Goal: Task Accomplishment & Management: Complete application form

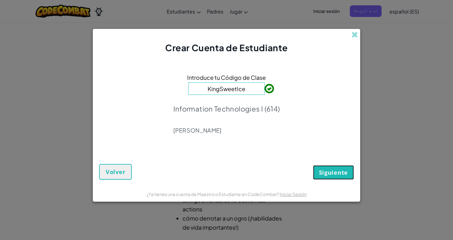
click at [339, 173] on span "Siguiente" at bounding box center [333, 173] width 29 height 8
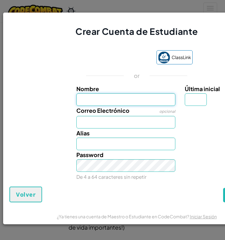
click at [126, 101] on input "Nombre" at bounding box center [125, 99] width 99 height 13
type input "[PERSON_NAME]"
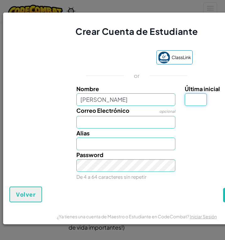
click at [193, 100] on input "Última inicial" at bounding box center [196, 99] width 22 height 13
type input "[PERSON_NAME]"
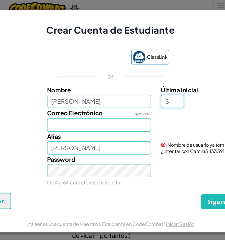
scroll to position [0, 31]
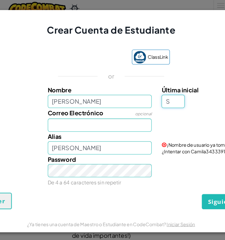
type input "S"
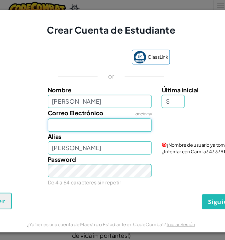
click at [79, 124] on input "Correo Electrónico" at bounding box center [95, 122] width 99 height 13
type input "CamilaS"
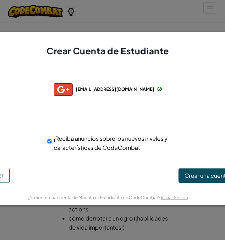
scroll to position [0, 30]
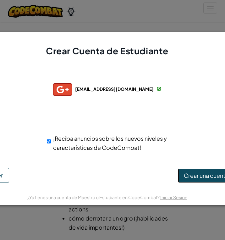
click at [190, 178] on span "Crear una cuenta" at bounding box center [206, 175] width 45 height 7
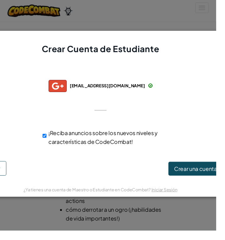
scroll to position [0, 0]
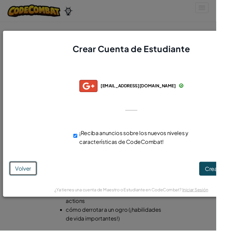
click at [26, 179] on span "Volver" at bounding box center [24, 175] width 17 height 7
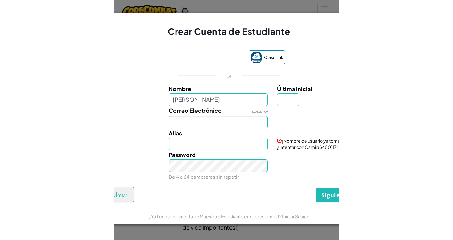
scroll to position [0, 38]
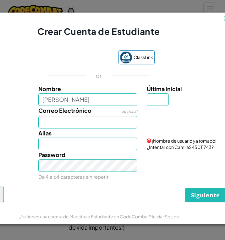
type input "[PERSON_NAME]"
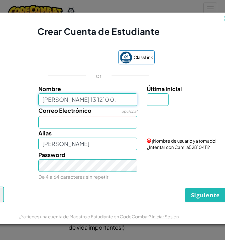
type input "[PERSON_NAME] 13 1210 0 ."
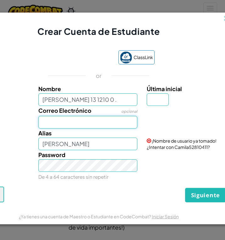
click at [51, 123] on input "Correo Electrónico" at bounding box center [87, 122] width 99 height 13
type input "[PERSON_NAME] 13 1210 0 ."
click at [41, 128] on input "Correo Electrónico" at bounding box center [87, 122] width 99 height 13
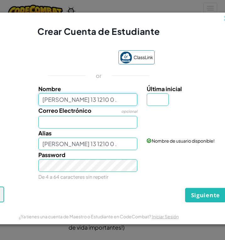
click at [81, 103] on input "[PERSON_NAME] 13 1210 0 ." at bounding box center [87, 99] width 99 height 13
click at [92, 102] on input "[PERSON_NAME] 13 1210 0 ." at bounding box center [87, 99] width 99 height 13
type input "[PERSON_NAME] 13 12100"
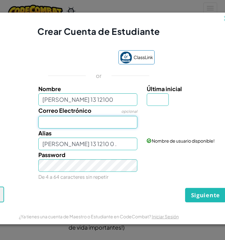
click at [70, 123] on input "Correo Electrónico" at bounding box center [87, 122] width 99 height 13
type input "[PERSON_NAME] 13 12100"
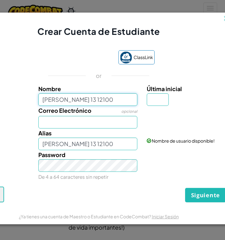
click at [91, 104] on input "[PERSON_NAME] 13 12100" at bounding box center [87, 99] width 99 height 13
type input "[PERSON_NAME] 13 1210"
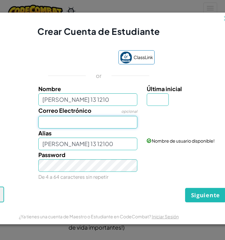
click at [88, 122] on input "Correo Electrónico" at bounding box center [87, 122] width 99 height 13
type input "[PERSON_NAME] 13 1210"
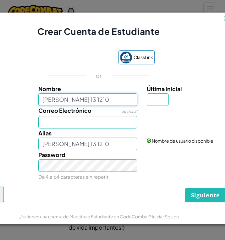
click at [67, 102] on input "[PERSON_NAME] 13 1210" at bounding box center [87, 99] width 99 height 13
type input "[PERSON_NAME] 131210"
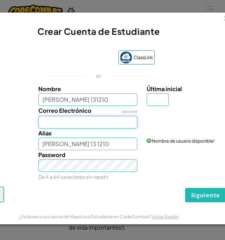
click at [56, 128] on input "Correo Electrónico" at bounding box center [87, 122] width 99 height 13
type input "[PERSON_NAME] 131210"
click at [65, 124] on input "Correo Electrónico" at bounding box center [87, 122] width 99 height 13
click at [46, 126] on input "Correo Electrónico" at bounding box center [87, 122] width 99 height 13
type input "G"
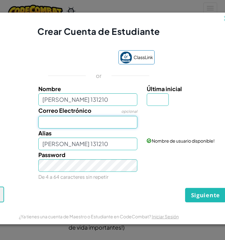
click at [44, 125] on input "Correo Electrónico" at bounding box center [87, 122] width 99 height 13
click at [47, 123] on input "Correo Electrónico" at bounding box center [87, 122] width 99 height 13
click at [46, 127] on input "Correo Electrónico" at bounding box center [87, 122] width 99 height 13
type input "l"
click at [48, 127] on input "Correo Electrónico" at bounding box center [87, 122] width 99 height 13
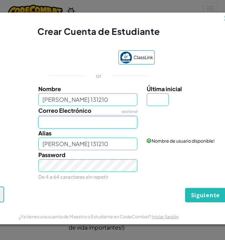
click at [68, 124] on input "Correo Electrónico" at bounding box center [87, 122] width 99 height 13
type input "[EMAIL_ADDRESS][DOMAIN_NAME]"
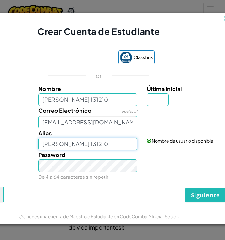
click at [83, 149] on input "[PERSON_NAME] 131210" at bounding box center [87, 144] width 99 height 13
click at [94, 143] on input "[PERSON_NAME] 131210" at bounding box center [87, 144] width 99 height 13
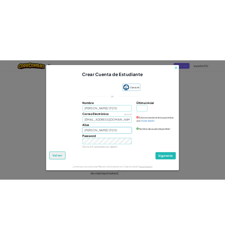
scroll to position [0, 0]
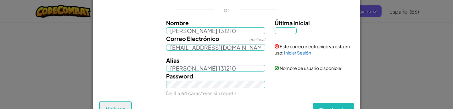
click at [83, 22] on div "Crear Cuenta de Estudiante ClassLink or Nombre [PERSON_NAME] 131210 Última inic…" at bounding box center [226, 54] width 453 height 109
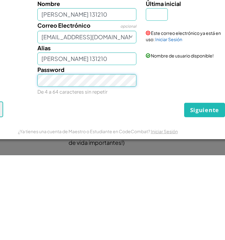
scroll to position [0, 37]
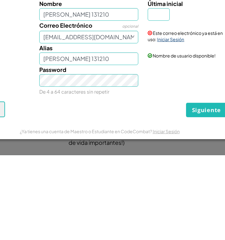
click at [177, 128] on div "Este correo electrónico ya está en uso: Iniciar Sesión" at bounding box center [186, 117] width 87 height 22
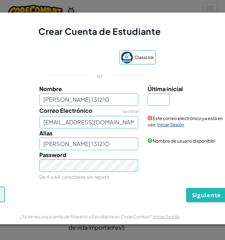
click at [170, 125] on link "Iniciar Sesión" at bounding box center [170, 125] width 27 height 6
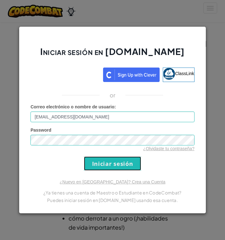
click at [107, 160] on input "Iniciar sesión" at bounding box center [112, 164] width 57 height 14
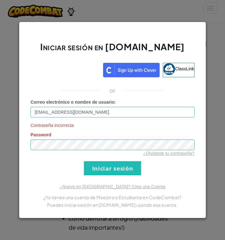
click at [83, 151] on div "¿Olvidaste tu contraseña?" at bounding box center [112, 153] width 164 height 6
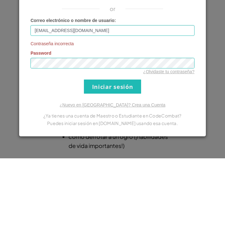
click at [216, 168] on div "Iniciar sesión en [DOMAIN_NAME] ClassLink or Correo electrónico o nombre de usu…" at bounding box center [112, 120] width 225 height 240
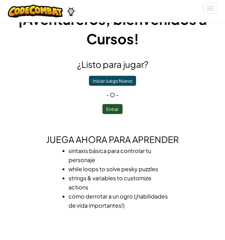
scroll to position [0, 0]
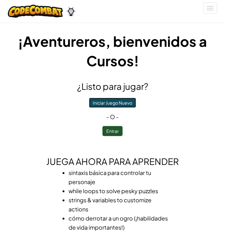
click at [102, 107] on button "Iniciar Juego Nuevo" at bounding box center [112, 103] width 47 height 10
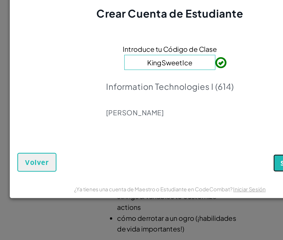
click at [232, 172] on button "Siguiente" at bounding box center [248, 172] width 41 height 14
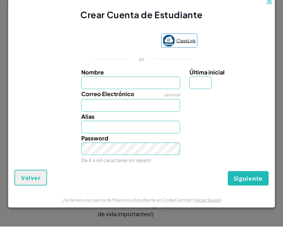
click at [178, 53] on span "ClassLink" at bounding box center [186, 54] width 19 height 9
